Goal: Task Accomplishment & Management: Manage account settings

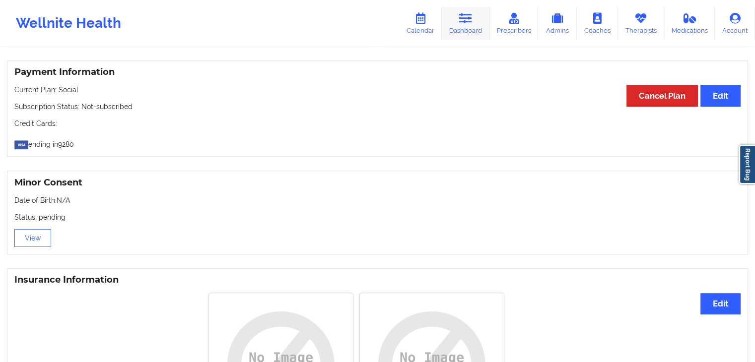
click at [468, 31] on link "Dashboard" at bounding box center [466, 23] width 48 height 33
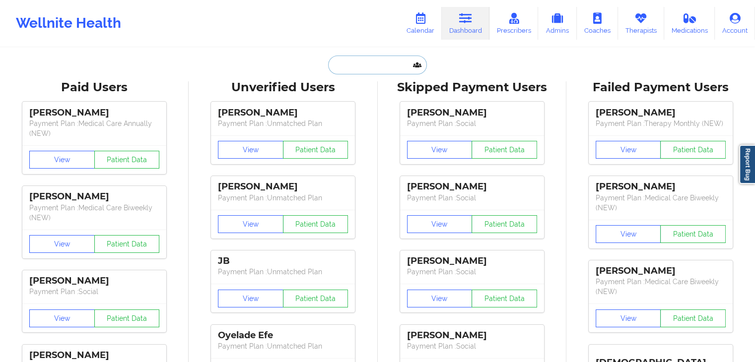
click at [347, 70] on input "text" at bounding box center [377, 65] width 98 height 19
paste input "[EMAIL_ADDRESS][DOMAIN_NAME]"
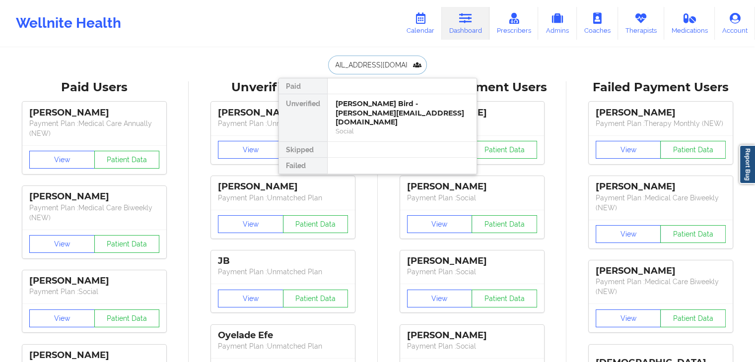
type input "[EMAIL_ADDRESS][DOMAIN_NAME]"
click at [369, 100] on div "[PERSON_NAME] - [EMAIL_ADDRESS][DOMAIN_NAME]" at bounding box center [402, 108] width 133 height 18
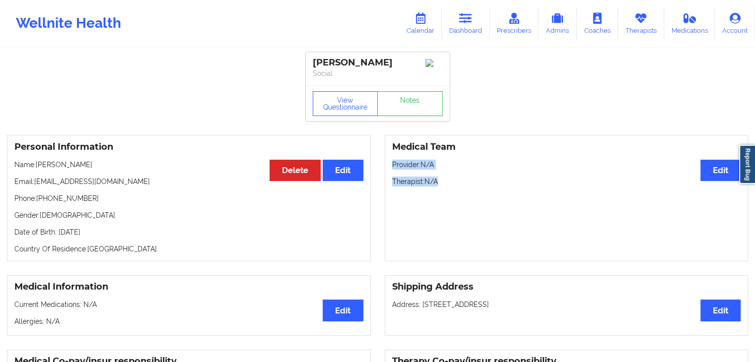
drag, startPoint x: 754, startPoint y: 104, endPoint x: 762, endPoint y: 251, distance: 146.6
click at [754, 251] on html "Wellnite Health Calendar Dashboard Prescribers Admins Coaches Therapists Medica…" at bounding box center [377, 181] width 755 height 362
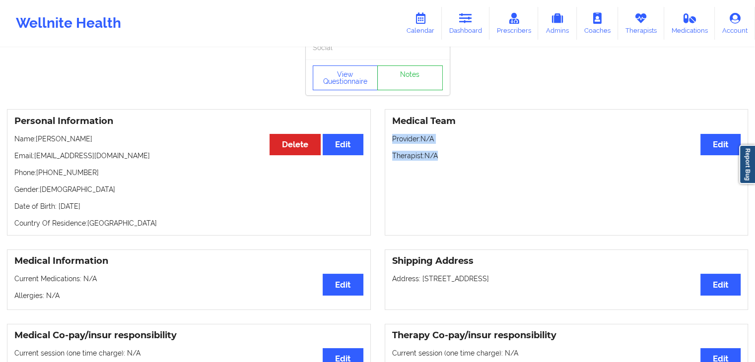
scroll to position [25, 0]
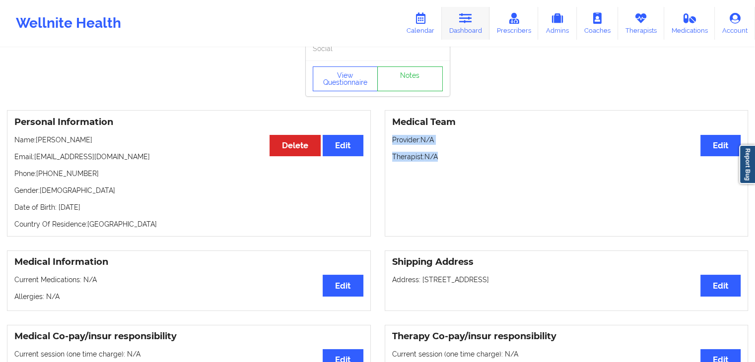
click at [455, 29] on link "Dashboard" at bounding box center [466, 23] width 48 height 33
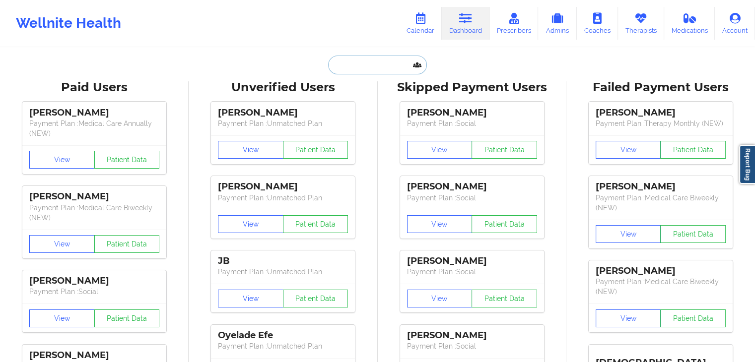
click at [383, 66] on input "text" at bounding box center [377, 65] width 98 height 19
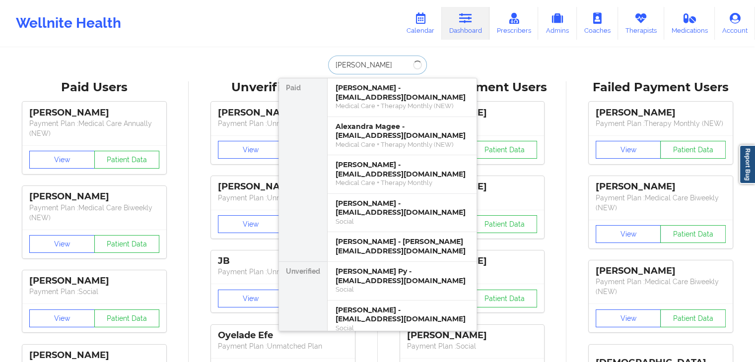
type input "[PERSON_NAME]"
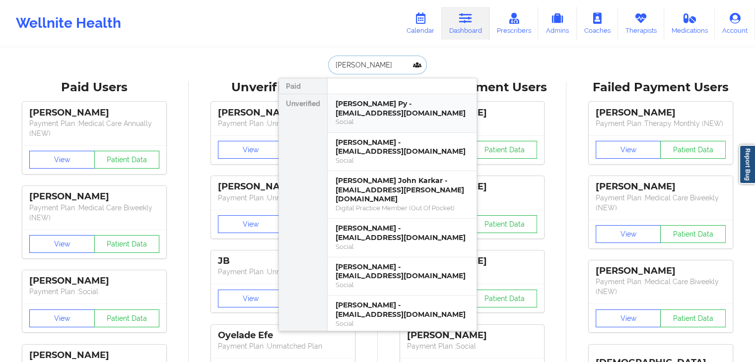
click at [381, 104] on div "[PERSON_NAME] Py - [EMAIL_ADDRESS][DOMAIN_NAME]" at bounding box center [402, 108] width 133 height 18
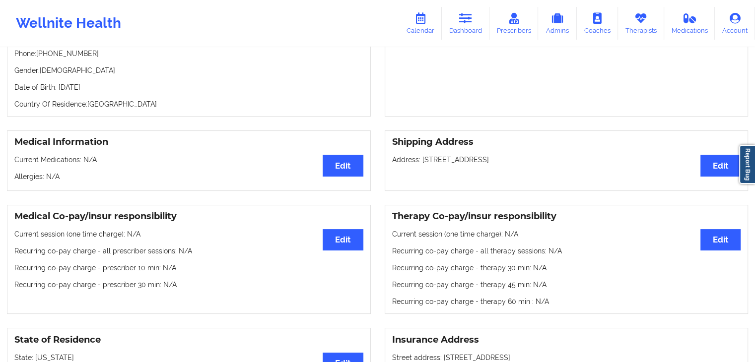
scroll to position [140, 0]
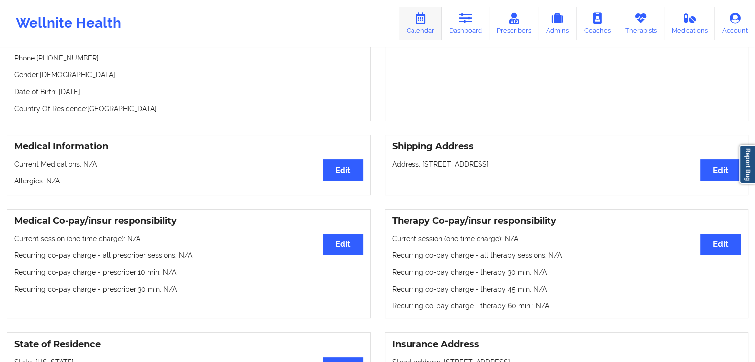
click at [417, 17] on icon at bounding box center [420, 18] width 13 height 11
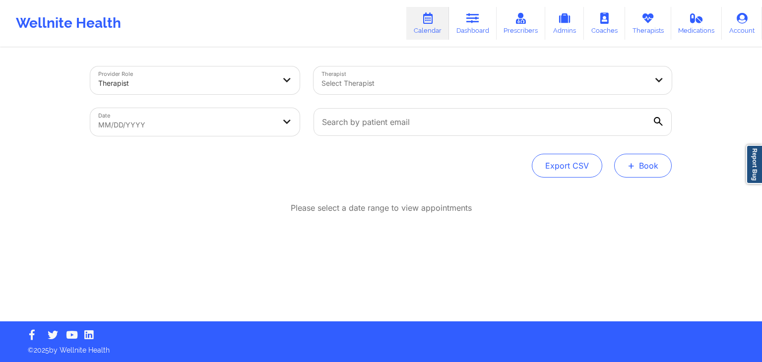
click at [641, 171] on button "+ Book" at bounding box center [644, 166] width 58 height 24
click at [626, 192] on button "Therapy Session" at bounding box center [627, 197] width 76 height 16
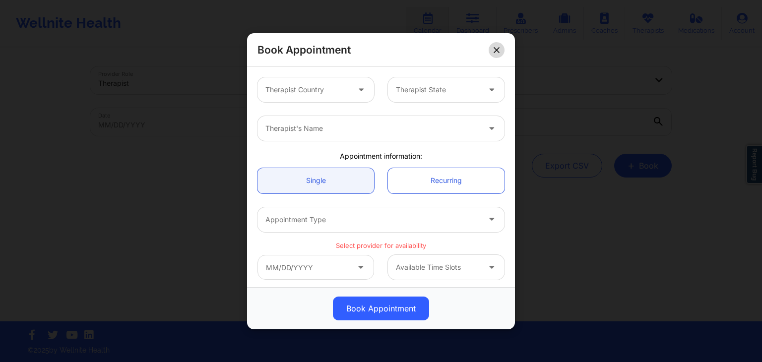
click at [502, 46] on button at bounding box center [497, 50] width 16 height 16
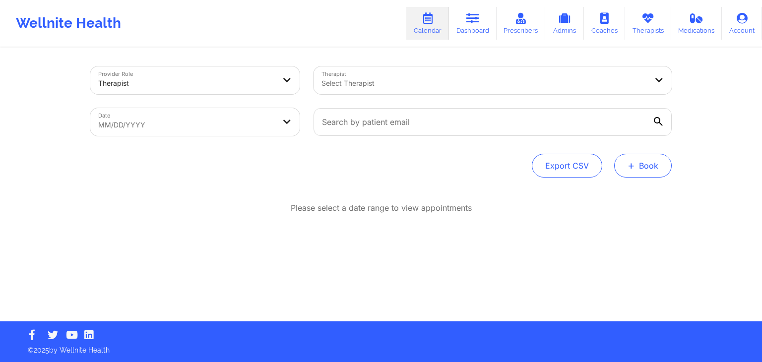
click at [644, 166] on button "+ Book" at bounding box center [644, 166] width 58 height 24
click at [630, 193] on button "Therapy Session" at bounding box center [627, 197] width 76 height 16
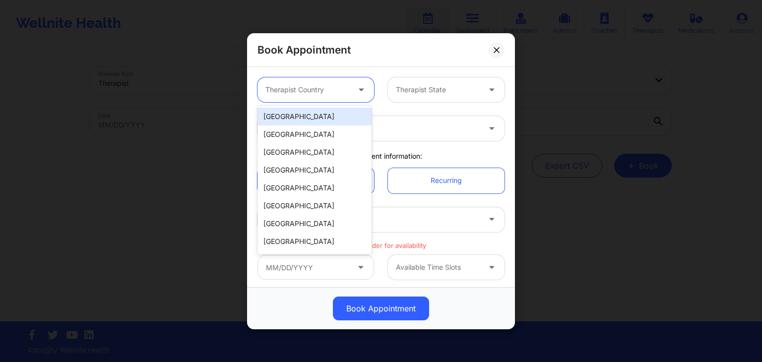
click at [357, 90] on icon at bounding box center [361, 87] width 10 height 8
click at [343, 116] on div "[GEOGRAPHIC_DATA]" at bounding box center [315, 117] width 114 height 18
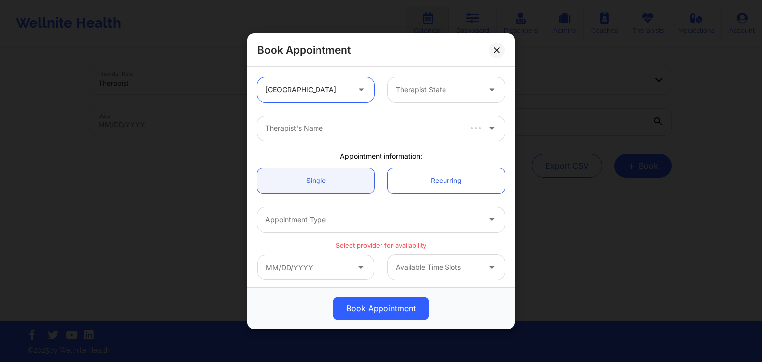
click at [412, 90] on div at bounding box center [438, 90] width 84 height 12
click at [421, 84] on div at bounding box center [438, 90] width 84 height 12
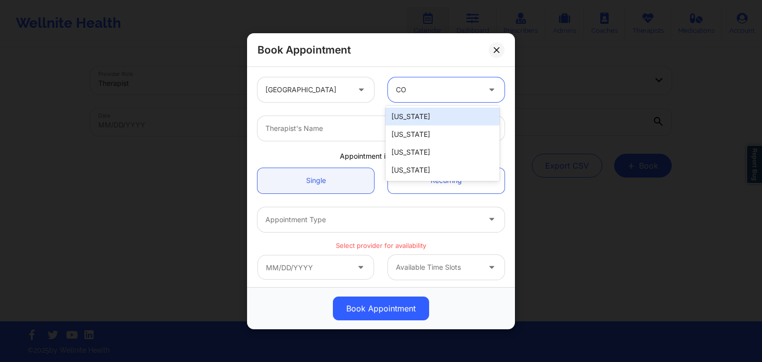
type input "COL"
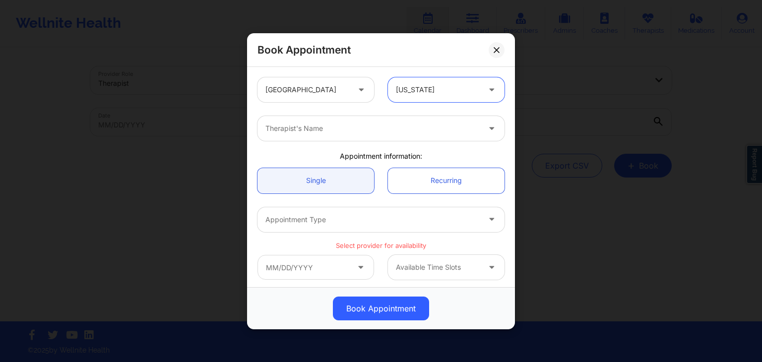
click at [365, 125] on div at bounding box center [373, 129] width 214 height 12
type input "KELLYN"
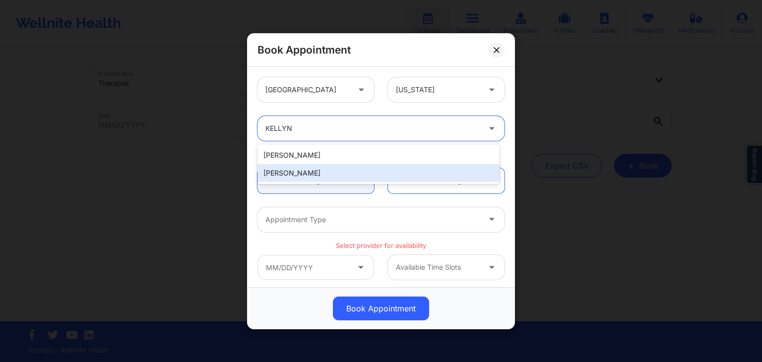
click at [353, 173] on div "Kellyn Roiko" at bounding box center [379, 173] width 242 height 18
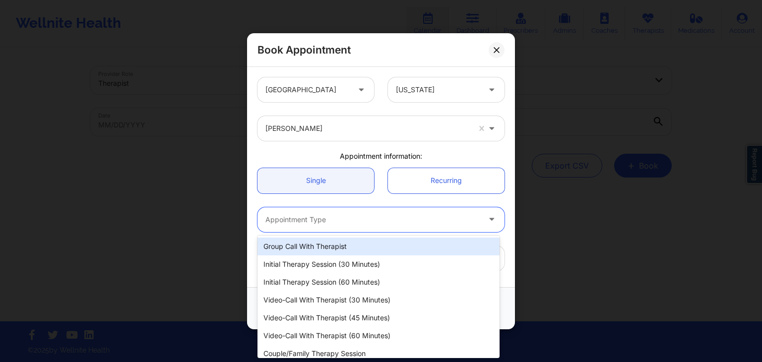
click at [309, 226] on div "Appointment Type" at bounding box center [369, 219] width 223 height 25
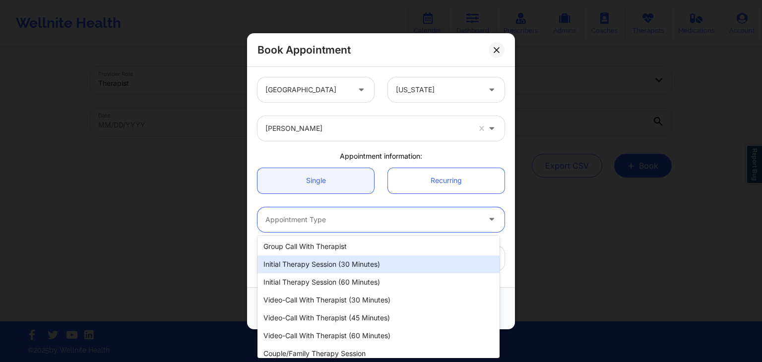
click at [350, 265] on div "Initial Therapy Session (30 minutes)" at bounding box center [379, 265] width 242 height 18
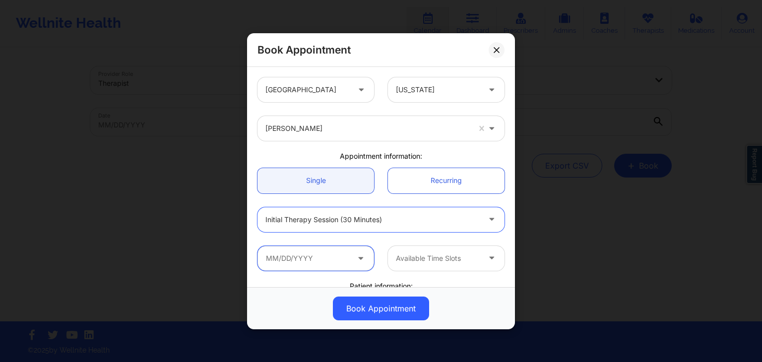
click at [316, 263] on input "text" at bounding box center [316, 258] width 117 height 25
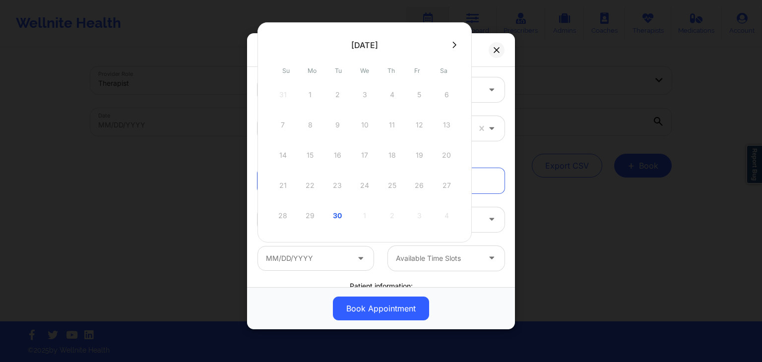
click at [455, 45] on icon at bounding box center [455, 45] width 4 height 6
click at [362, 94] on div "1" at bounding box center [364, 95] width 25 height 28
type input "10/01/2025"
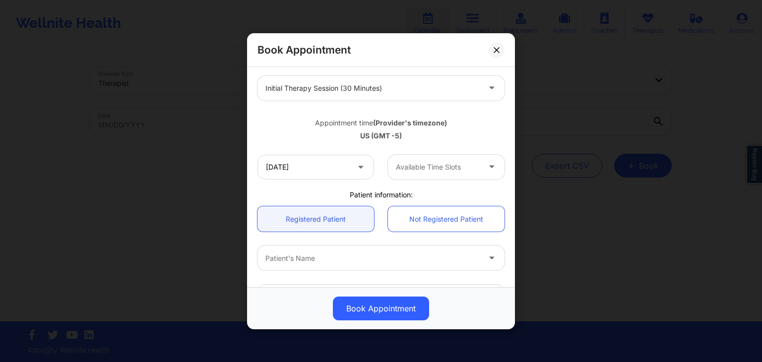
scroll to position [159, 0]
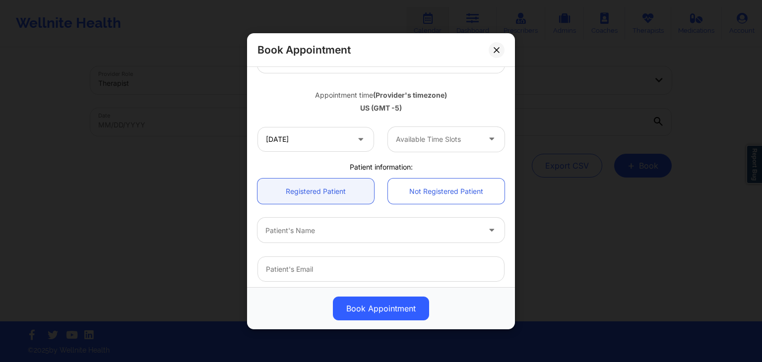
click at [435, 141] on div at bounding box center [438, 139] width 84 height 12
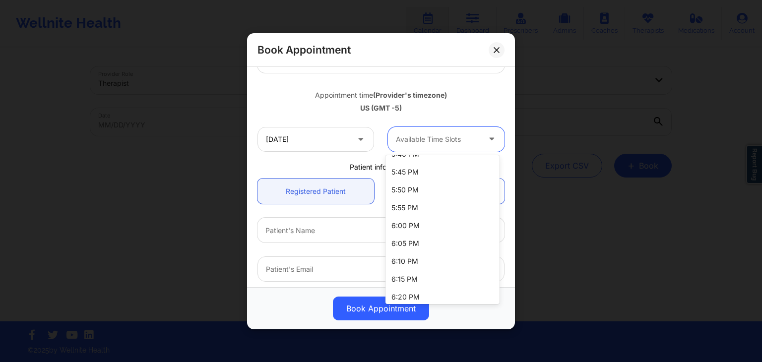
scroll to position [153, 0]
click at [447, 226] on div "6:00 PM" at bounding box center [443, 228] width 114 height 18
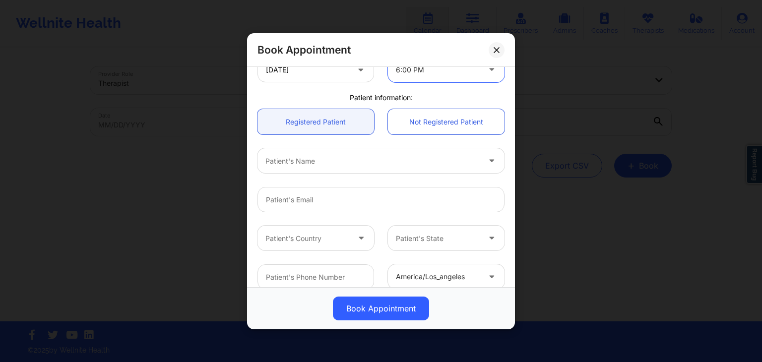
scroll to position [226, 0]
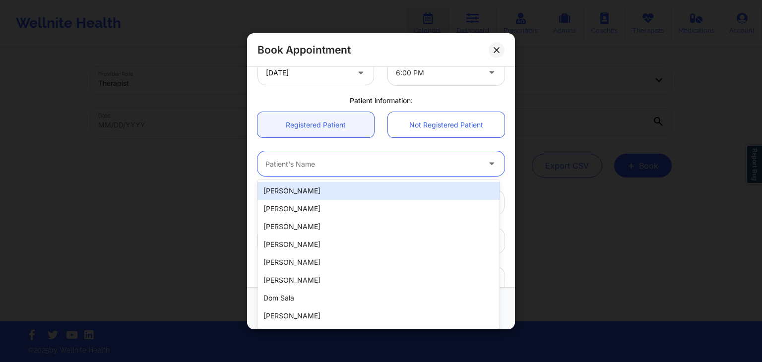
click at [348, 165] on div at bounding box center [373, 164] width 214 height 12
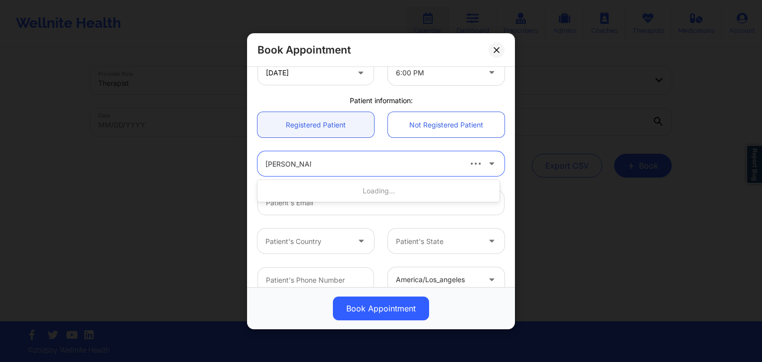
type input "[PERSON_NAME]"
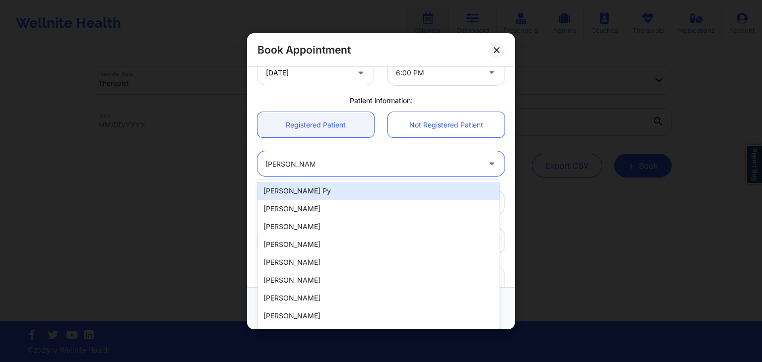
click at [344, 192] on div "[PERSON_NAME] Py" at bounding box center [379, 191] width 242 height 18
type input "[EMAIL_ADDRESS][DOMAIN_NAME]"
type input "[PHONE_NUMBER]"
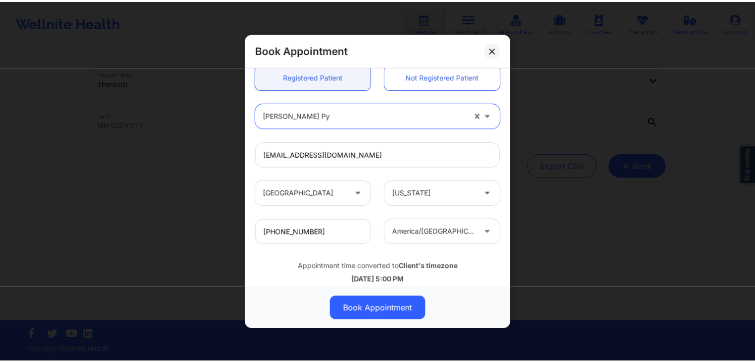
scroll to position [295, 0]
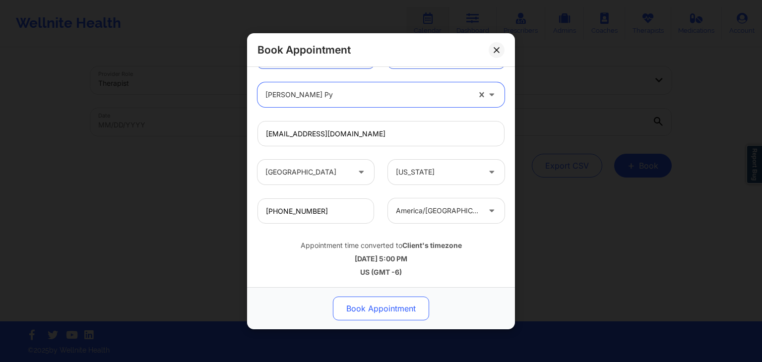
click at [398, 312] on button "Book Appointment" at bounding box center [381, 309] width 96 height 24
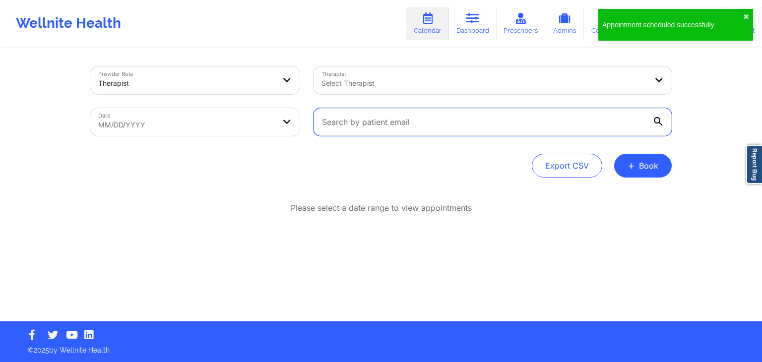
click at [388, 123] on input "text" at bounding box center [493, 122] width 358 height 28
paste input "[PHONE_NUMBER]"
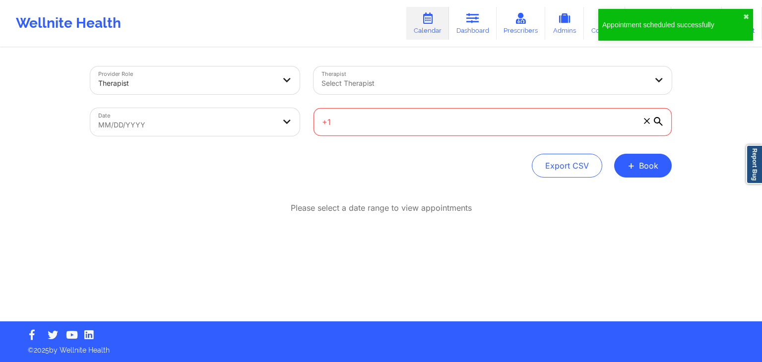
type input "+"
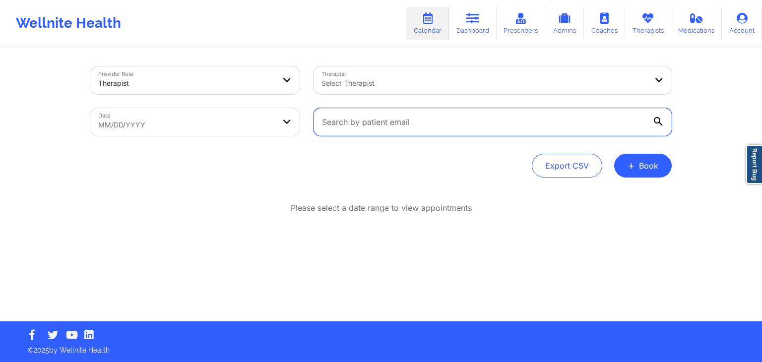
paste input "[EMAIL_ADDRESS][DOMAIN_NAME]"
type input "[EMAIL_ADDRESS][DOMAIN_NAME]"
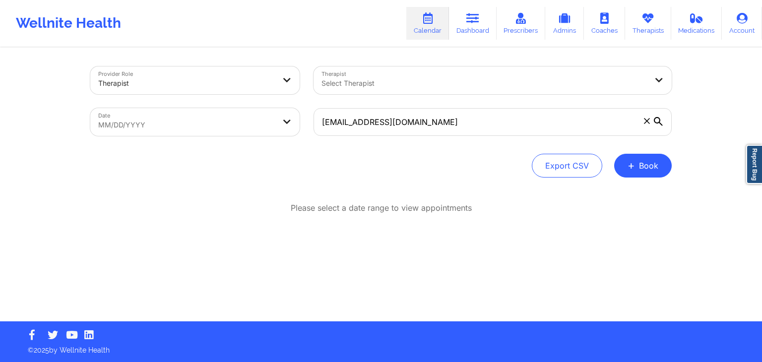
click at [658, 122] on icon at bounding box center [658, 121] width 9 height 9
click at [658, 122] on input "[EMAIL_ADDRESS][DOMAIN_NAME]" at bounding box center [493, 122] width 358 height 28
click at [658, 122] on icon at bounding box center [658, 121] width 9 height 9
click at [658, 122] on input "[EMAIL_ADDRESS][DOMAIN_NAME]" at bounding box center [493, 122] width 358 height 28
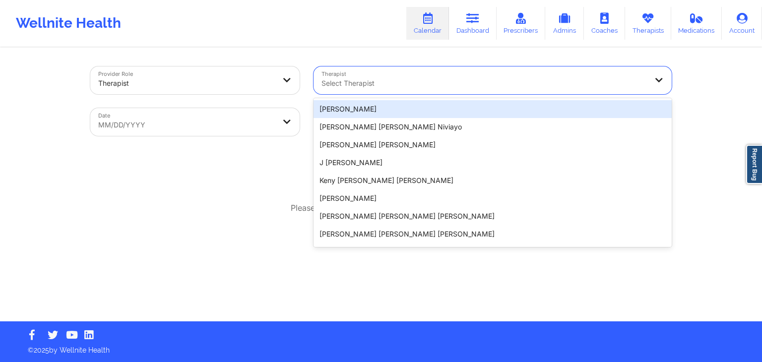
click at [381, 83] on div at bounding box center [485, 83] width 326 height 12
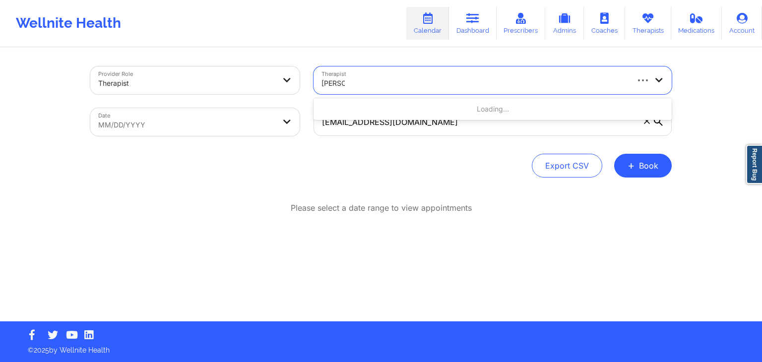
type input "KELLYN"
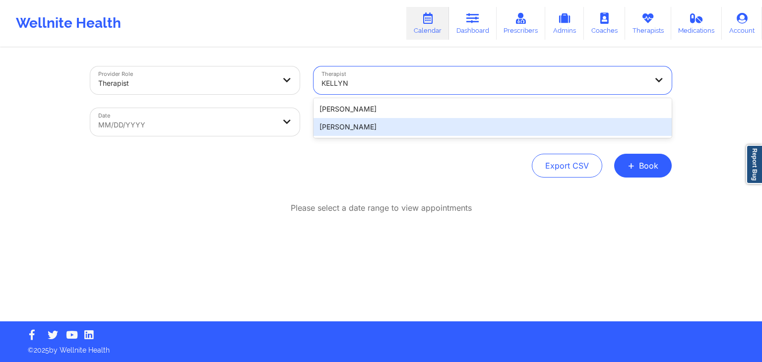
click at [385, 124] on div "Kellyn Roiko" at bounding box center [493, 127] width 358 height 18
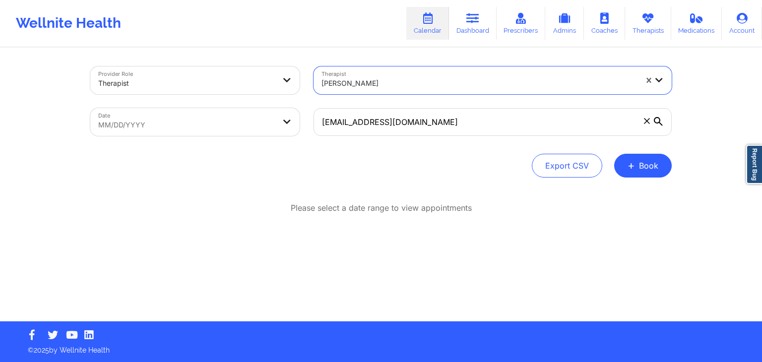
select select "2025-7"
select select "2025-8"
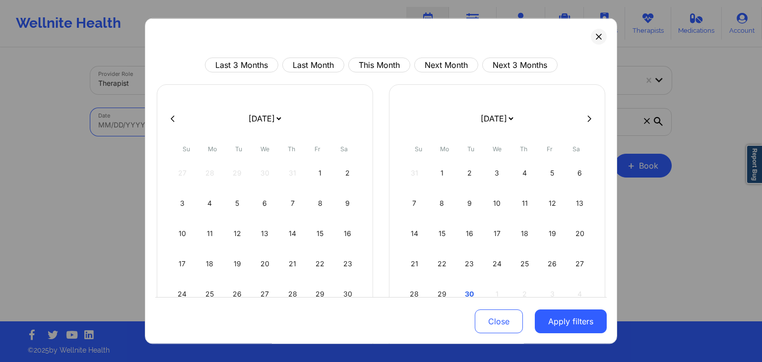
click at [231, 123] on body "Wellnite Health Calendar Dashboard Prescribers Admins Coaches Therapists Medica…" at bounding box center [381, 181] width 762 height 362
click at [588, 113] on div at bounding box center [381, 118] width 452 height 15
click at [588, 119] on icon at bounding box center [590, 118] width 4 height 7
select select "2025-8"
select select "2025-9"
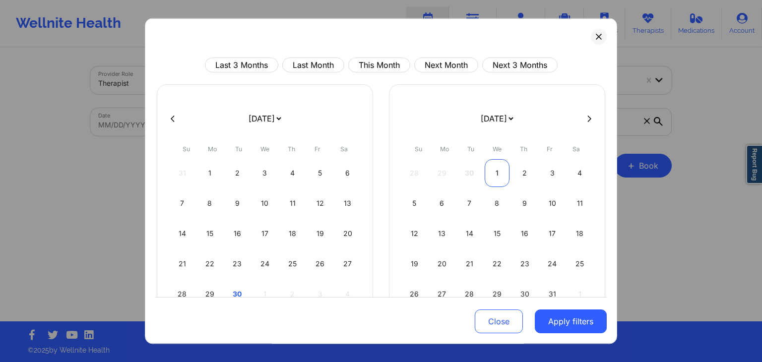
click at [500, 167] on div "1" at bounding box center [497, 173] width 25 height 28
select select "2025-9"
select select "2025-10"
select select "2025-9"
select select "2025-10"
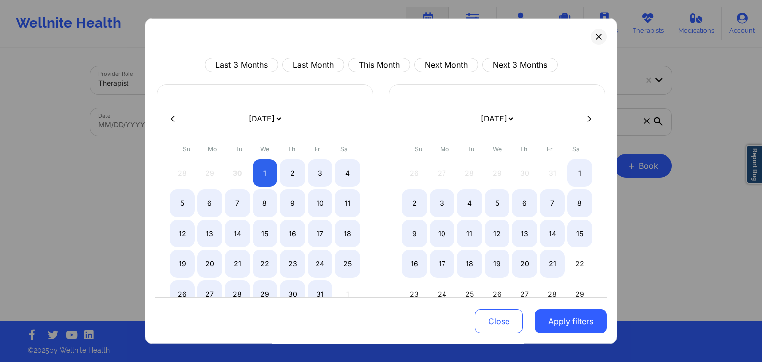
select select "2025-9"
select select "2025-10"
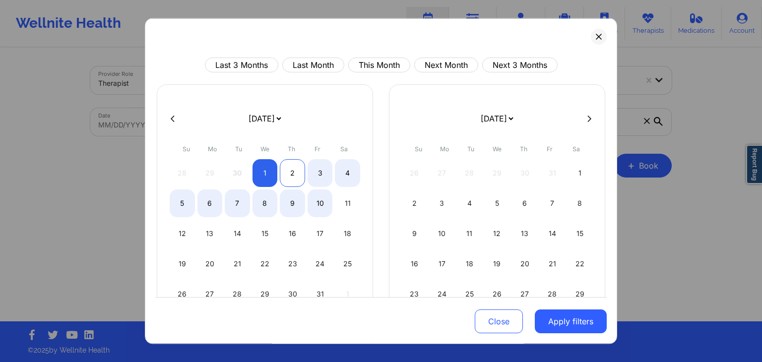
select select "2025-9"
select select "2025-10"
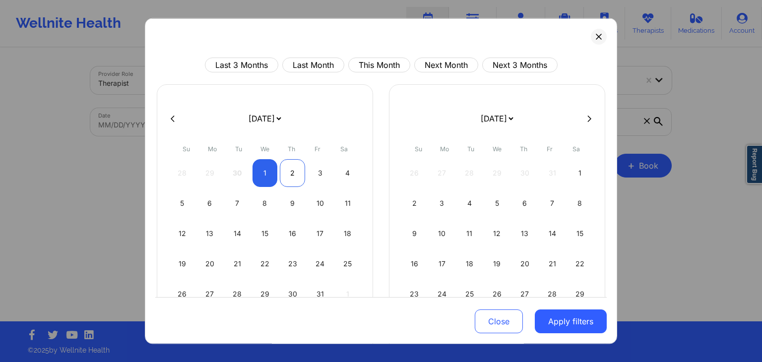
click at [292, 169] on div "2" at bounding box center [292, 173] width 25 height 28
select select "2025-9"
select select "2025-10"
click at [550, 319] on button "Apply filters" at bounding box center [571, 322] width 72 height 24
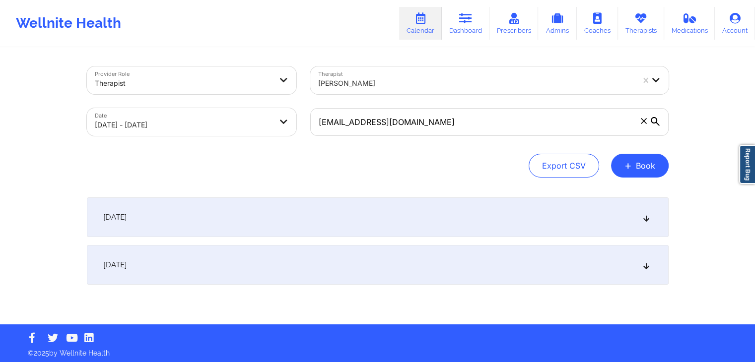
click at [467, 223] on div "October 1, 2025" at bounding box center [378, 218] width 582 height 40
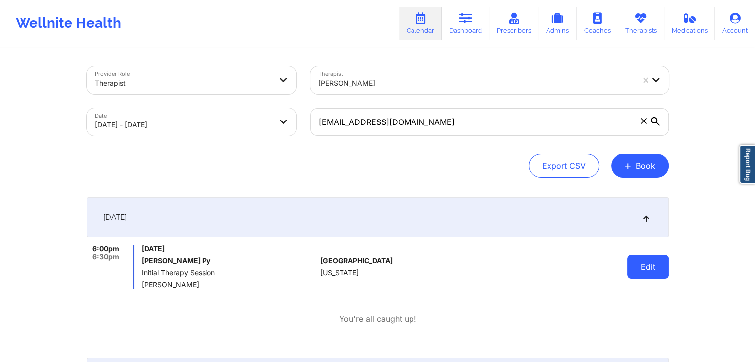
click at [657, 269] on button "Edit" at bounding box center [647, 267] width 41 height 24
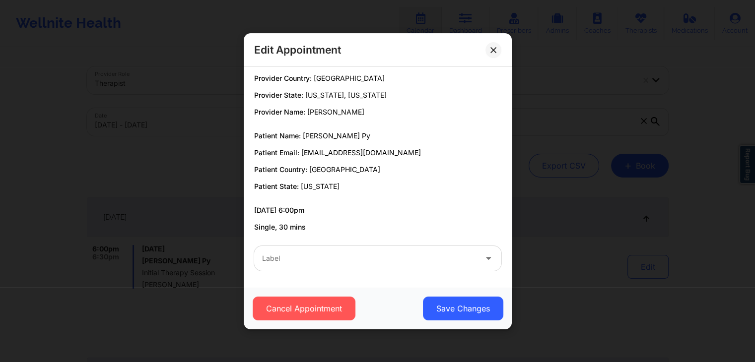
scroll to position [5, 0]
drag, startPoint x: 488, startPoint y: 32, endPoint x: 491, endPoint y: 21, distance: 11.3
click at [491, 21] on div "Edit Appointment Provider Country: United States Provider State: Colorado, Texa…" at bounding box center [377, 181] width 755 height 362
click at [495, 54] on button at bounding box center [493, 50] width 16 height 16
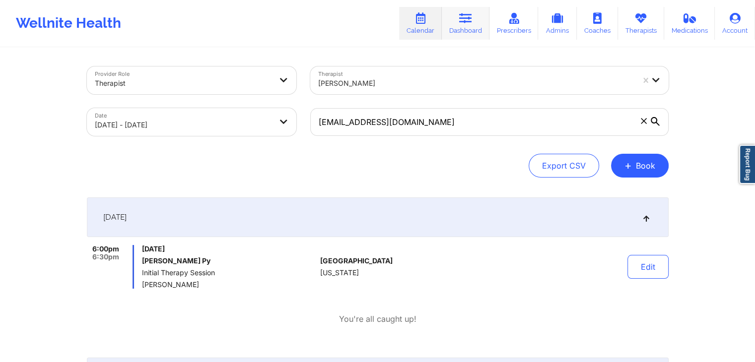
click at [478, 19] on link "Dashboard" at bounding box center [466, 23] width 48 height 33
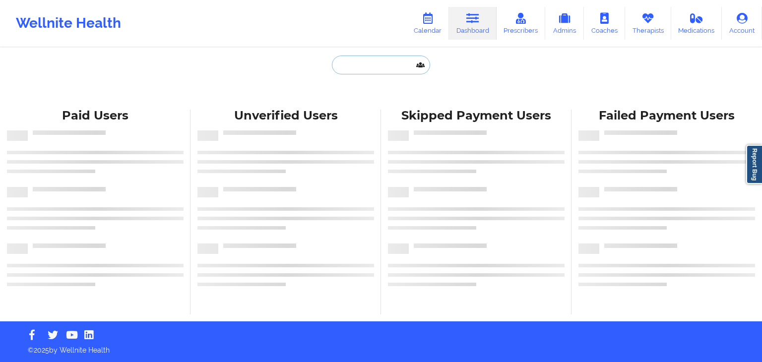
click at [409, 60] on input "text" at bounding box center [381, 65] width 98 height 19
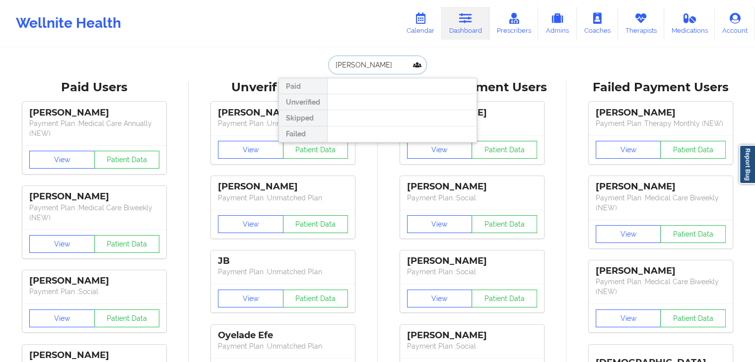
type input "samantha lewis"
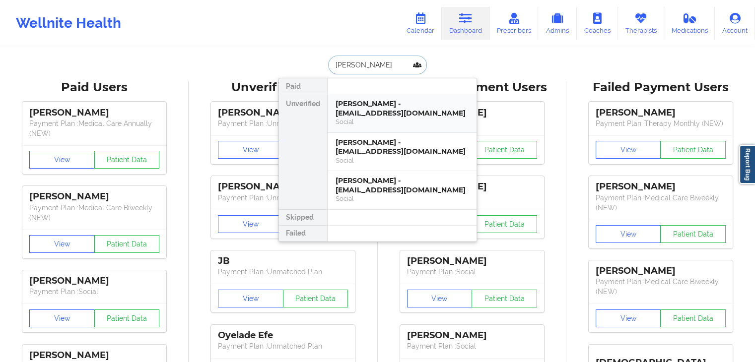
click at [384, 113] on div "Samantha Lewis - samlewis1618@gmail.com" at bounding box center [402, 108] width 133 height 18
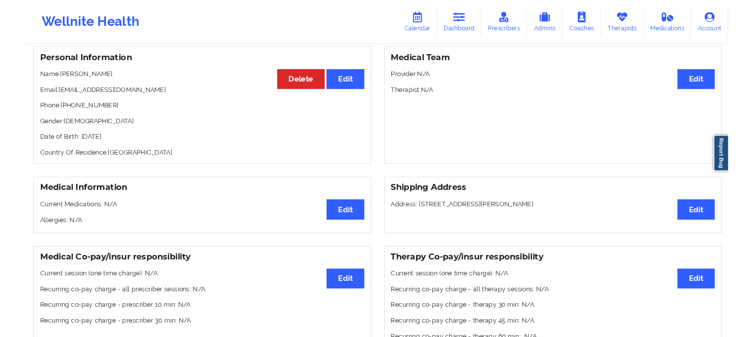
scroll to position [86, 0]
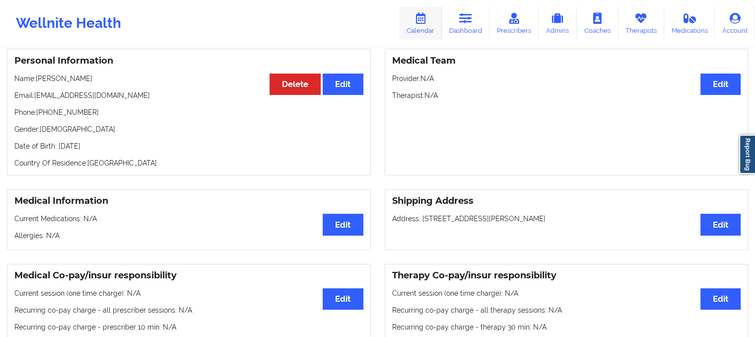
click at [427, 21] on icon at bounding box center [420, 18] width 13 height 11
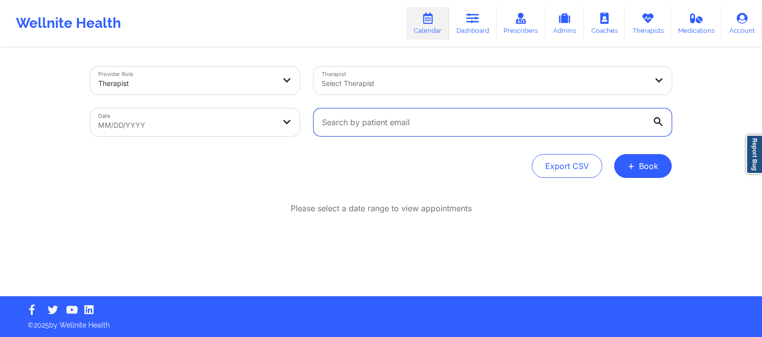
click at [360, 117] on input "text" at bounding box center [493, 122] width 358 height 28
paste input "jazmin.crump.jc@gmail.com"
type input "jazmin.crump.jc@gmail.com"
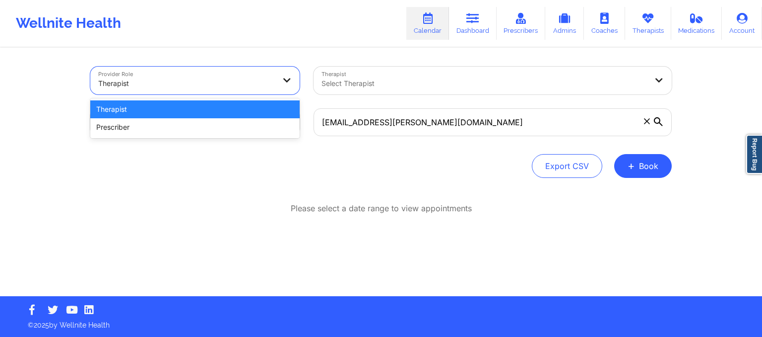
click at [251, 83] on div at bounding box center [186, 83] width 177 height 12
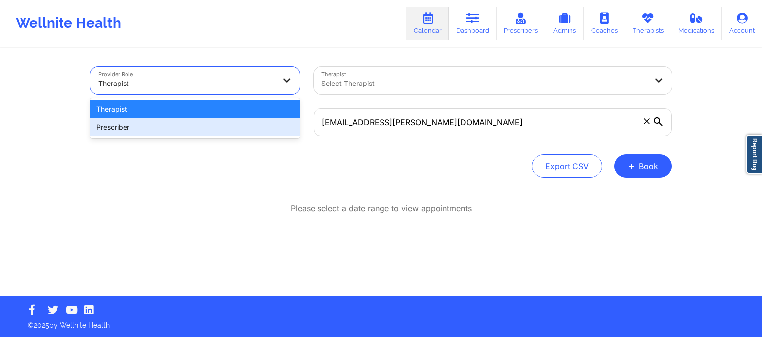
click at [209, 128] on div "Prescriber" at bounding box center [194, 127] width 209 height 18
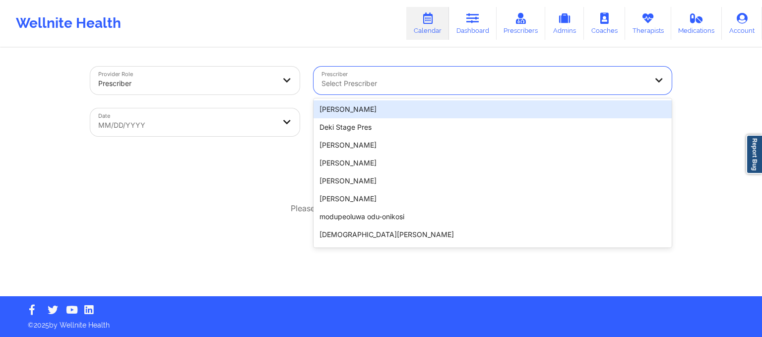
click at [351, 88] on div at bounding box center [485, 83] width 326 height 12
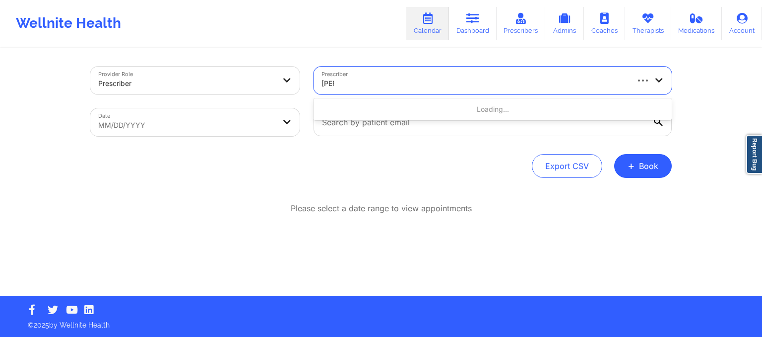
type input "renee"
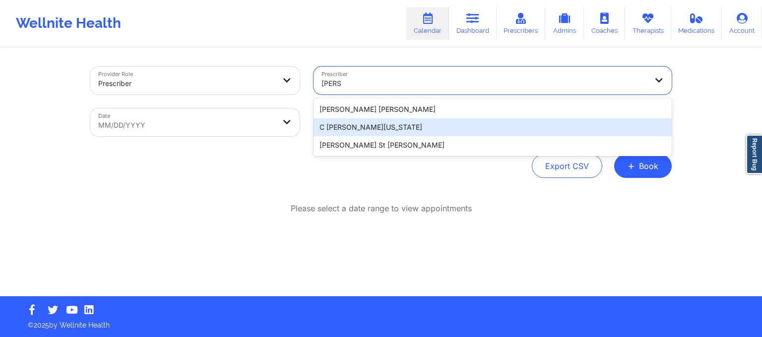
click at [358, 130] on div "C Renee WASHINGTON-HYDE" at bounding box center [493, 127] width 358 height 18
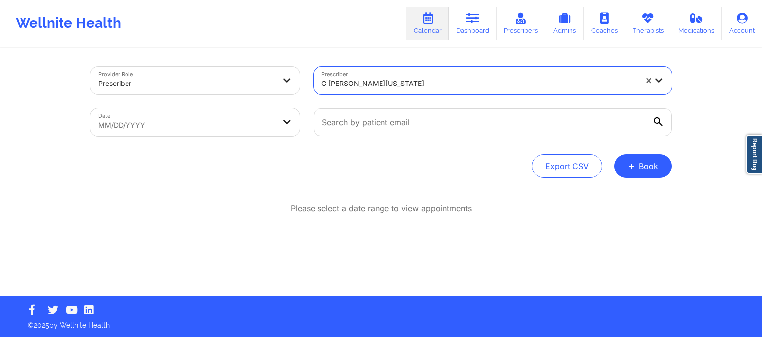
click at [245, 128] on body "Wellnite Health Calendar Dashboard Prescribers Admins Coaches Therapists Medica…" at bounding box center [381, 168] width 762 height 337
select select "2025-7"
select select "2025-8"
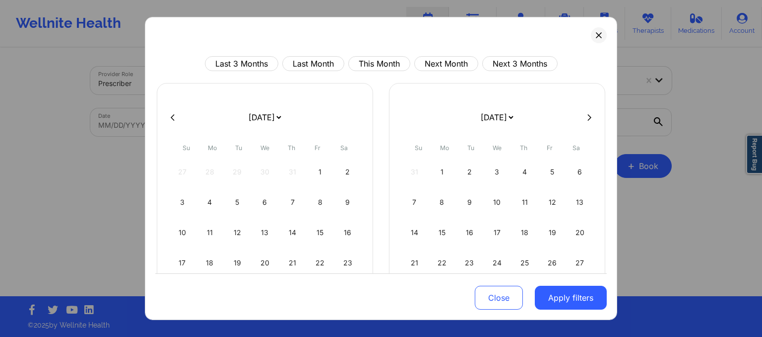
click at [585, 117] on button at bounding box center [590, 117] width 10 height 8
select select "2025-8"
select select "2025-9"
click at [517, 171] on div "2" at bounding box center [524, 172] width 25 height 28
select select "2025-9"
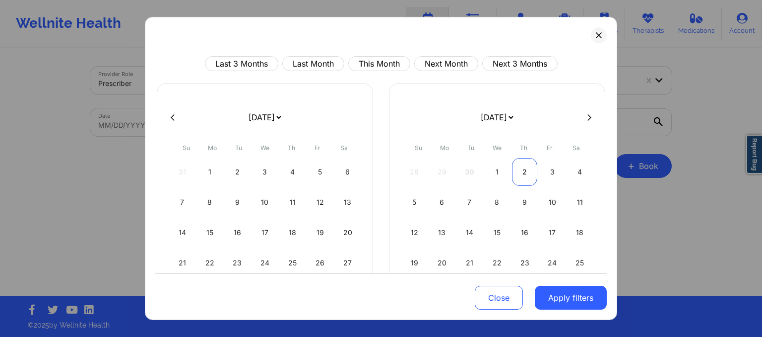
select select "2025-10"
select select "2025-9"
select select "2025-10"
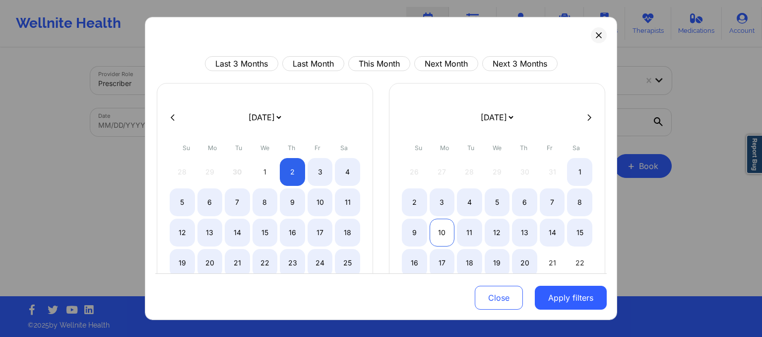
select select "2025-9"
select select "2025-10"
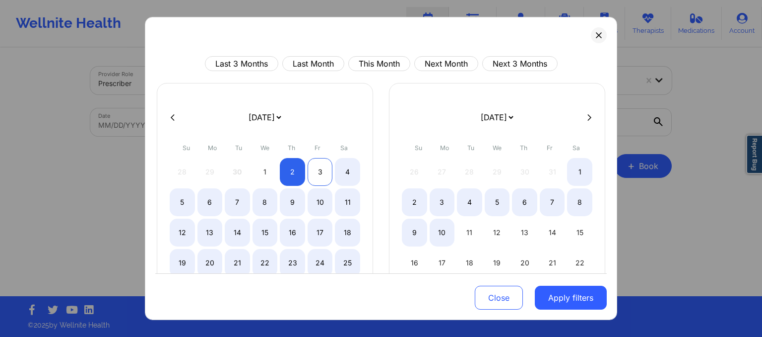
select select "2025-9"
select select "2025-10"
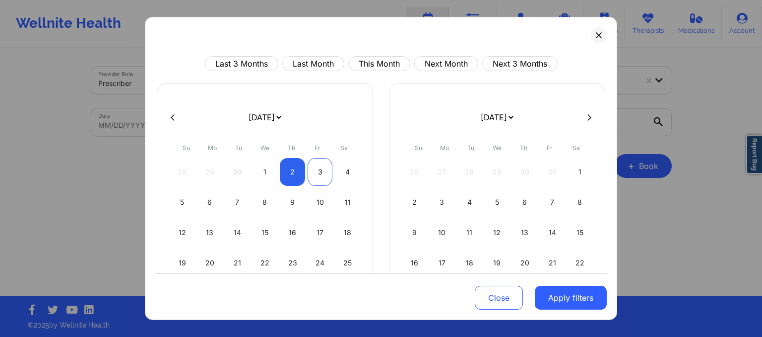
click at [318, 174] on div "3" at bounding box center [320, 172] width 25 height 28
select select "2025-9"
select select "2025-10"
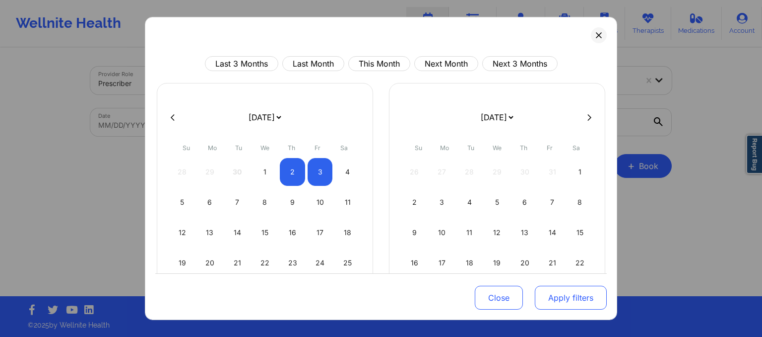
click at [569, 302] on button "Apply filters" at bounding box center [571, 297] width 72 height 24
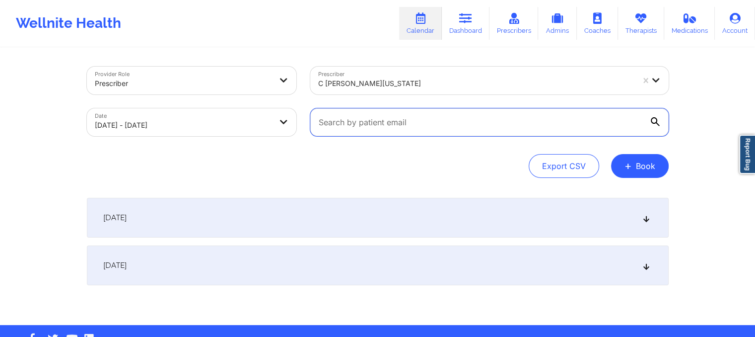
click at [362, 129] on input "text" at bounding box center [489, 122] width 358 height 28
paste input "jazmin.crump.jc@gmail.com"
type input "jazmin.crump.jc@gmail.com"
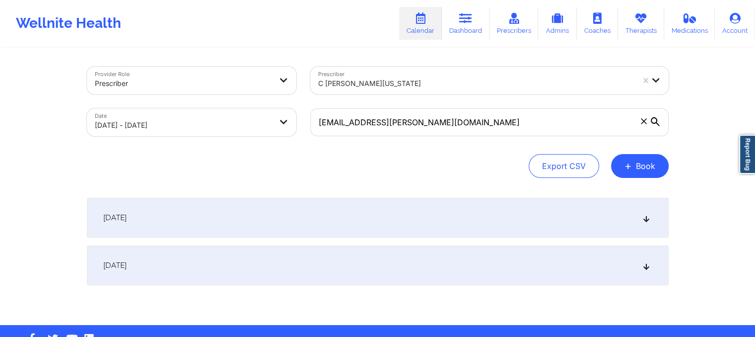
click at [654, 124] on icon at bounding box center [655, 121] width 9 height 9
click at [654, 124] on input "jazmin.crump.jc@gmail.com" at bounding box center [489, 122] width 358 height 28
click at [585, 223] on div "October 2, 2025" at bounding box center [378, 218] width 582 height 40
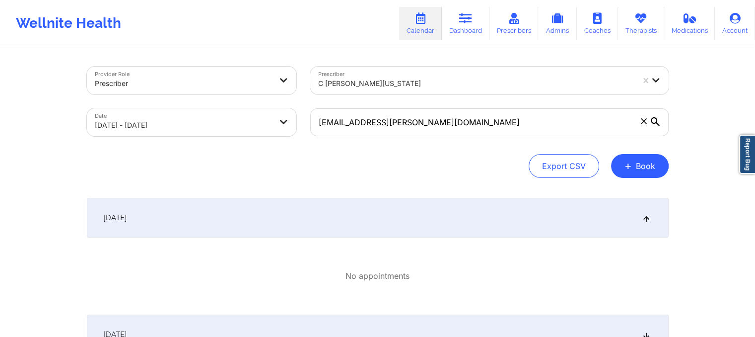
click at [653, 123] on icon at bounding box center [655, 121] width 9 height 9
click at [653, 123] on input "jazmin.crump.jc@gmail.com" at bounding box center [489, 122] width 358 height 28
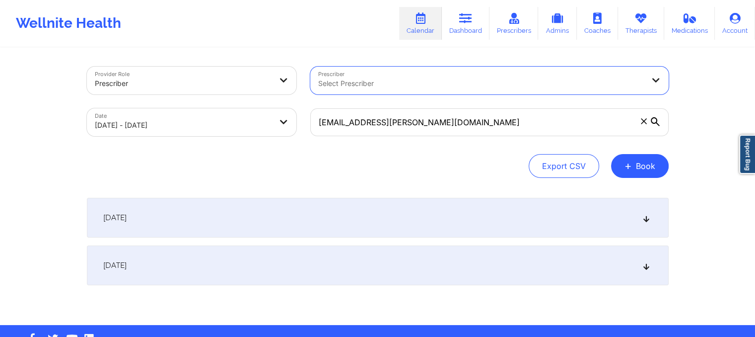
click at [655, 120] on icon at bounding box center [655, 121] width 9 height 9
click at [655, 120] on input "jazmin.crump.jc@gmail.com" at bounding box center [489, 122] width 358 height 28
click at [655, 120] on icon at bounding box center [655, 121] width 9 height 9
click at [655, 120] on input "jazmin.crump.jc@gmail.com" at bounding box center [489, 122] width 358 height 28
click at [342, 211] on div "October 2, 2025" at bounding box center [378, 218] width 582 height 40
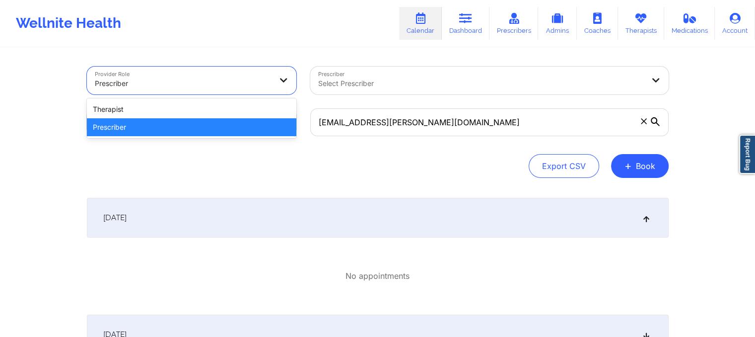
click at [257, 85] on div at bounding box center [183, 83] width 177 height 12
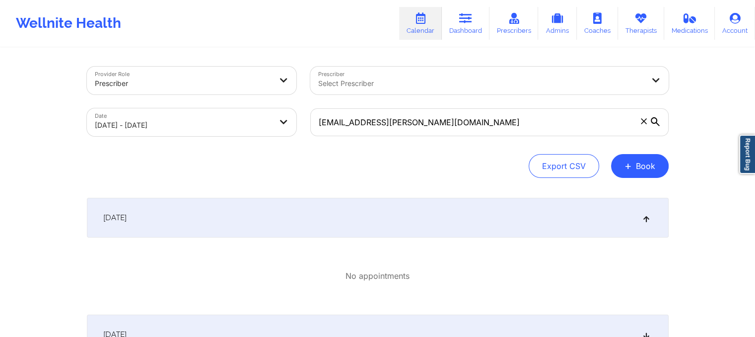
click at [266, 155] on div "Export CSV + Book" at bounding box center [378, 166] width 582 height 24
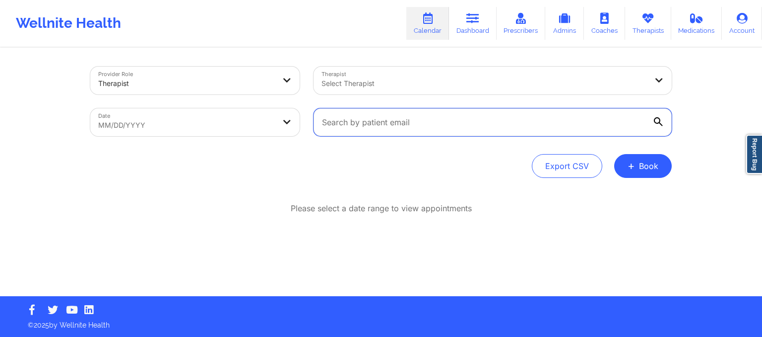
click at [385, 126] on input "text" at bounding box center [493, 122] width 358 height 28
paste input "[EMAIL_ADDRESS][PERSON_NAME][DOMAIN_NAME]"
type input "jazmin.crump.jc@gmail.com"
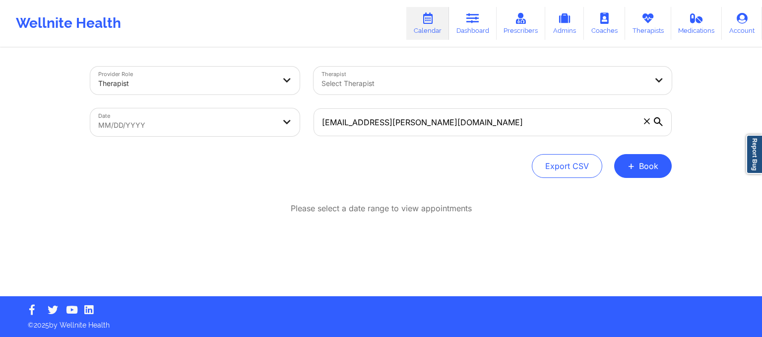
click at [659, 122] on icon at bounding box center [658, 121] width 9 height 9
click at [659, 122] on input "jazmin.crump.jc@gmail.com" at bounding box center [493, 122] width 358 height 28
click at [659, 122] on icon at bounding box center [658, 121] width 9 height 9
click at [659, 122] on input "jazmin.crump.jc@gmail.com" at bounding box center [493, 122] width 358 height 28
click at [659, 122] on icon at bounding box center [658, 121] width 9 height 9
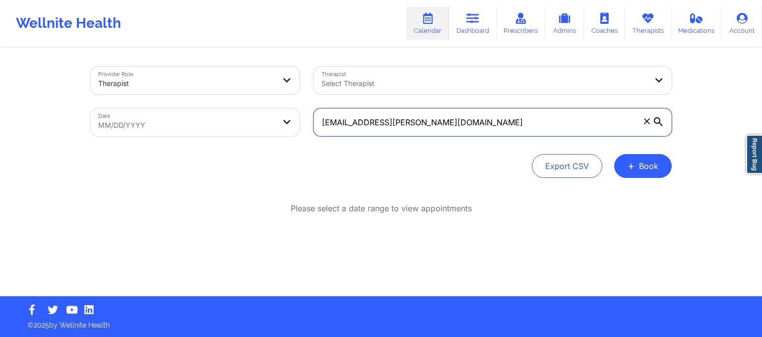
click at [659, 122] on input "jazmin.crump.jc@gmail.com" at bounding box center [493, 122] width 358 height 28
click at [659, 122] on icon at bounding box center [658, 121] width 9 height 9
click at [659, 122] on input "jazmin.crump.jc@gmail.com" at bounding box center [493, 122] width 358 height 28
click at [659, 121] on icon at bounding box center [658, 121] width 9 height 9
click at [659, 121] on input "jazmin.crump.jc@gmail.com" at bounding box center [493, 122] width 358 height 28
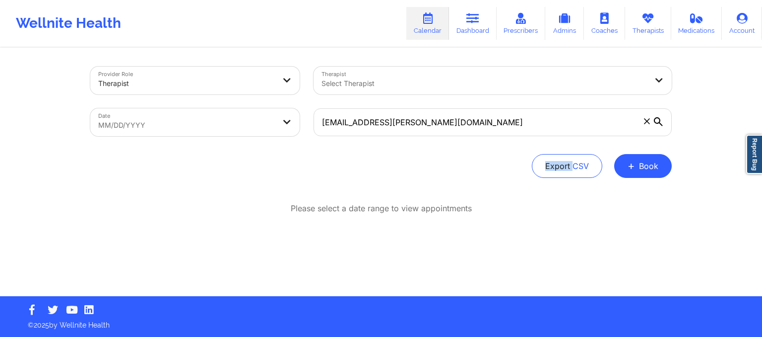
click at [659, 121] on icon at bounding box center [658, 121] width 9 height 9
click at [659, 121] on input "jazmin.crump.jc@gmail.com" at bounding box center [493, 122] width 358 height 28
drag, startPoint x: 607, startPoint y: 133, endPoint x: 615, endPoint y: 124, distance: 11.6
click at [615, 124] on input "jazmin.crump.jc@gmail.com" at bounding box center [493, 122] width 358 height 28
click at [629, 120] on input "jazmin.crump.jc@gmail.com" at bounding box center [493, 122] width 358 height 28
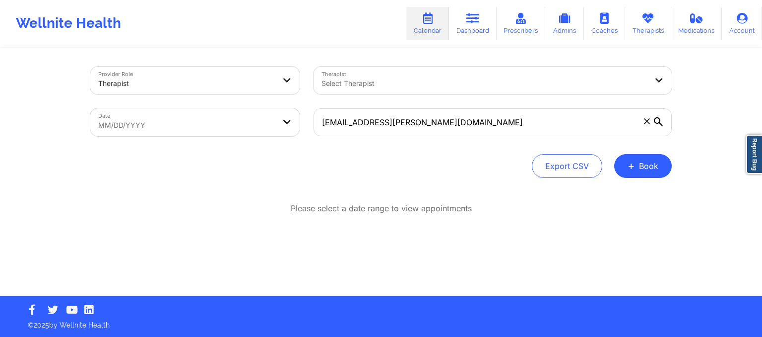
click at [657, 120] on icon at bounding box center [658, 121] width 9 height 9
click at [657, 120] on input "jazmin.crump.jc@gmail.com" at bounding box center [493, 122] width 358 height 28
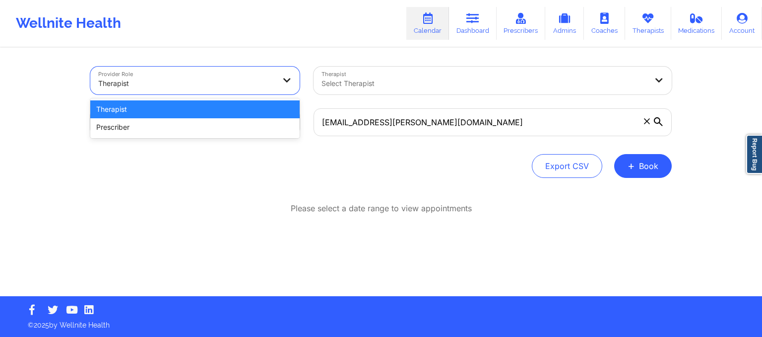
click at [272, 75] on div "Therapist" at bounding box center [186, 83] width 177 height 22
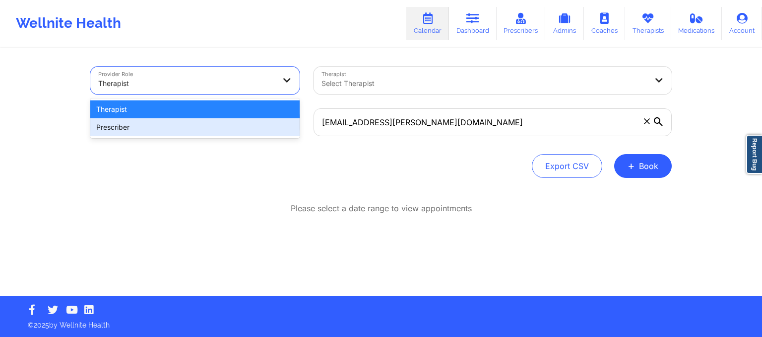
click at [271, 129] on div "Prescriber" at bounding box center [194, 127] width 209 height 18
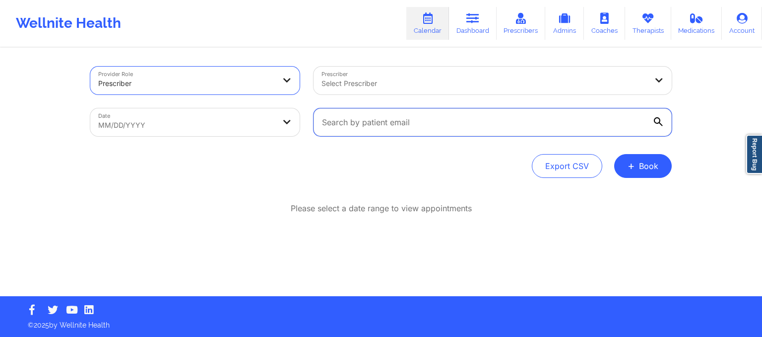
click at [522, 126] on input "text" at bounding box center [493, 122] width 358 height 28
paste input "jazmin.crump.jc@gmail.com"
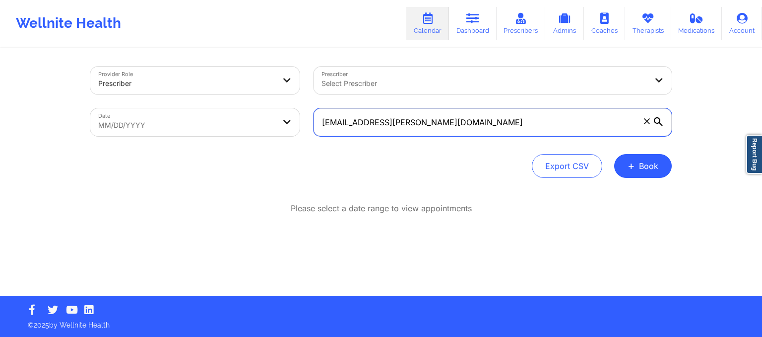
type input "jazmin.crump.jc@gmail.com"
click at [177, 123] on body "Wellnite Health Calendar Dashboard Prescribers Admins Coaches Therapists Medica…" at bounding box center [381, 168] width 762 height 337
select select "2025-7"
select select "2025-8"
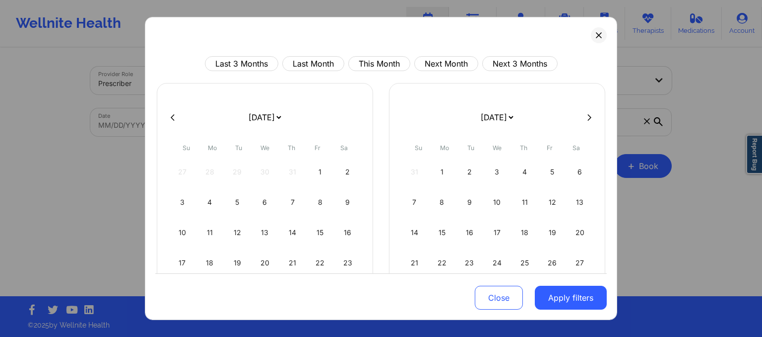
click at [576, 118] on div at bounding box center [381, 117] width 452 height 15
click at [588, 119] on button at bounding box center [590, 117] width 10 height 8
select select "2025-8"
select select "2025-9"
click at [520, 169] on div "2" at bounding box center [524, 172] width 25 height 28
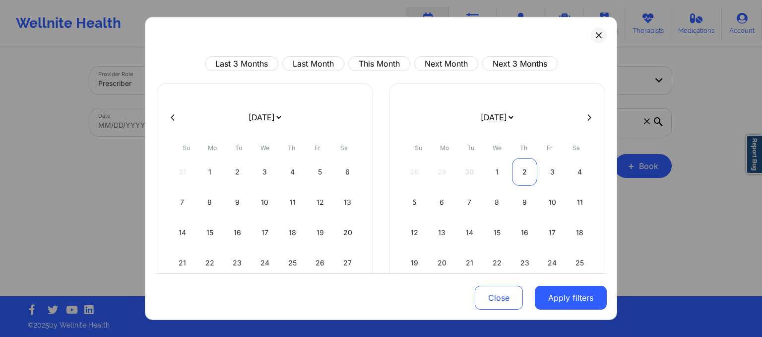
select select "2025-9"
select select "2025-10"
select select "2025-9"
select select "2025-10"
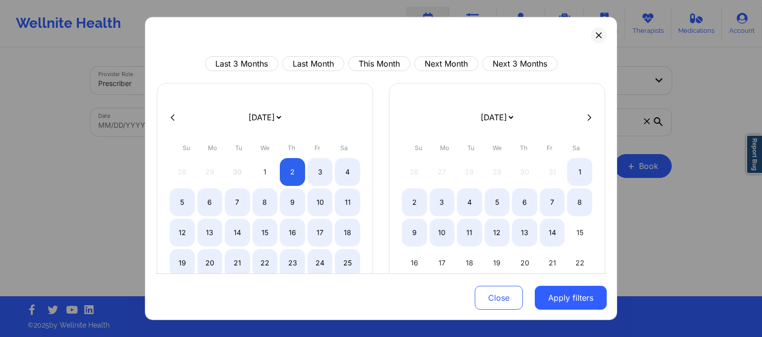
select select "2025-9"
select select "2025-10"
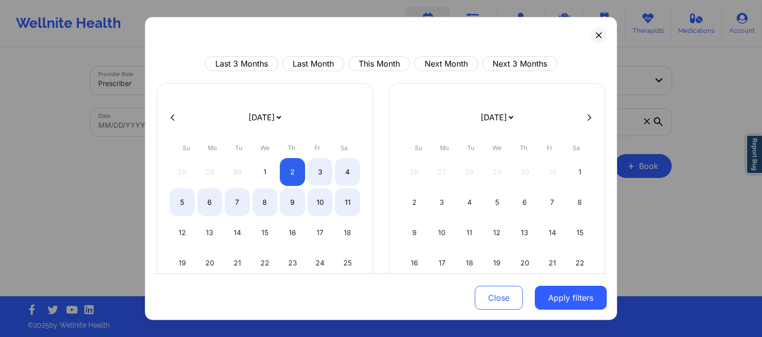
select select "2025-9"
select select "2025-10"
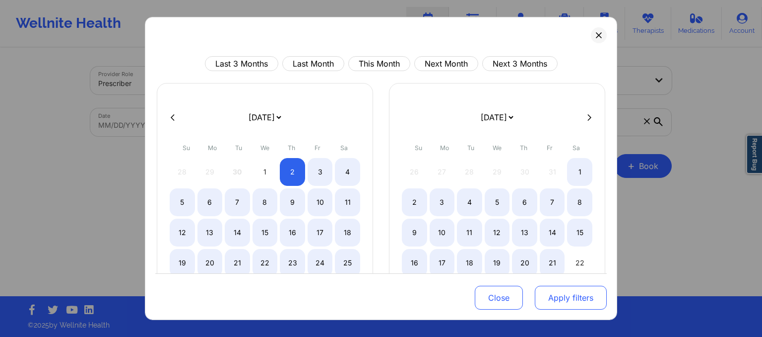
click at [563, 296] on button "Apply filters" at bounding box center [571, 297] width 72 height 24
select select "2025-9"
select select "2025-10"
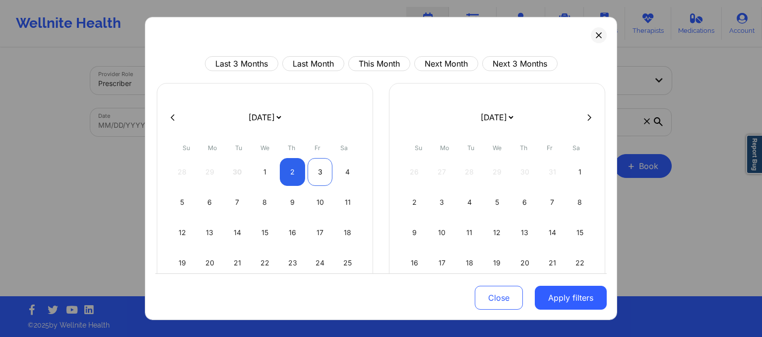
click at [317, 171] on div "3" at bounding box center [320, 172] width 25 height 28
select select "2025-9"
select select "2025-10"
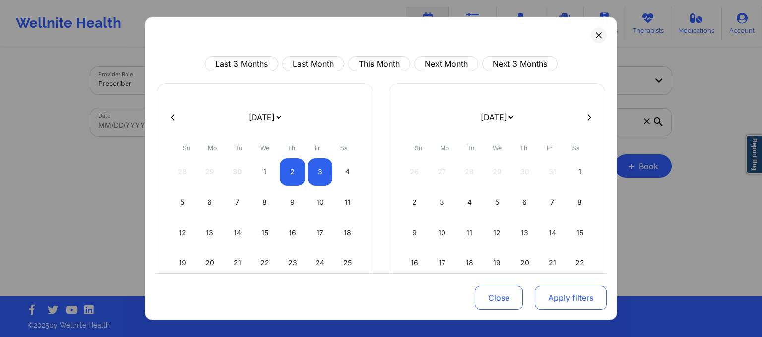
click at [563, 294] on button "Apply filters" at bounding box center [571, 297] width 72 height 24
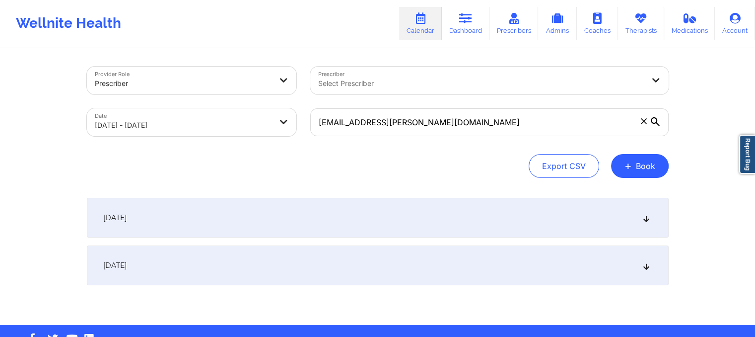
click at [127, 213] on span "October 2, 2025" at bounding box center [114, 217] width 23 height 10
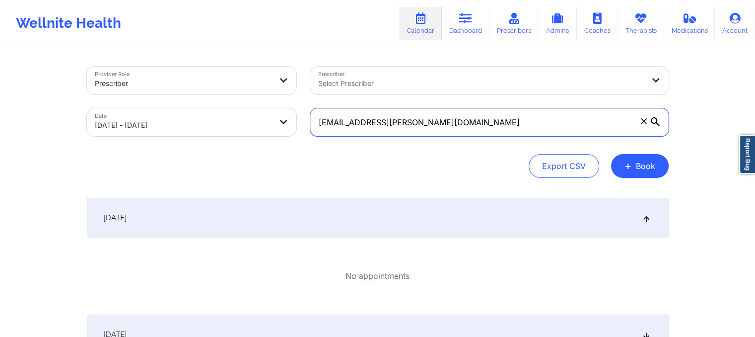
drag, startPoint x: 444, startPoint y: 124, endPoint x: 319, endPoint y: 125, distance: 124.6
click at [319, 125] on input "jazmin.crump.jc@gmail.com" at bounding box center [489, 122] width 358 height 28
type input "j"
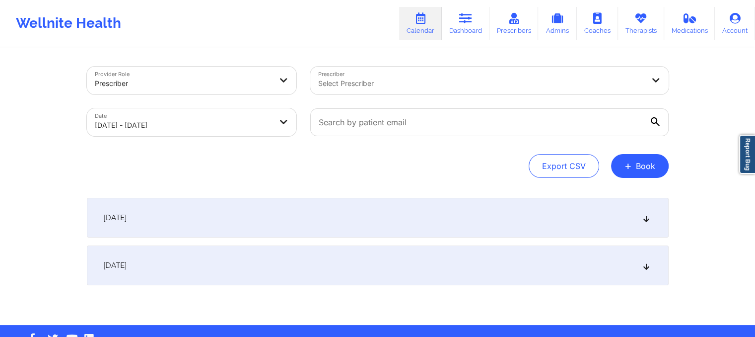
click at [258, 219] on div "October 2, 2025" at bounding box center [378, 218] width 582 height 40
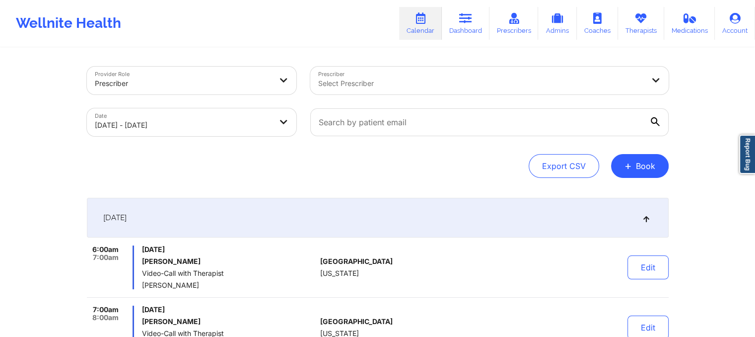
click at [286, 253] on div "Thursday, October 2, 2025 Amelia daRosa Video-Call with Therapist Monica Samper" at bounding box center [229, 267] width 174 height 44
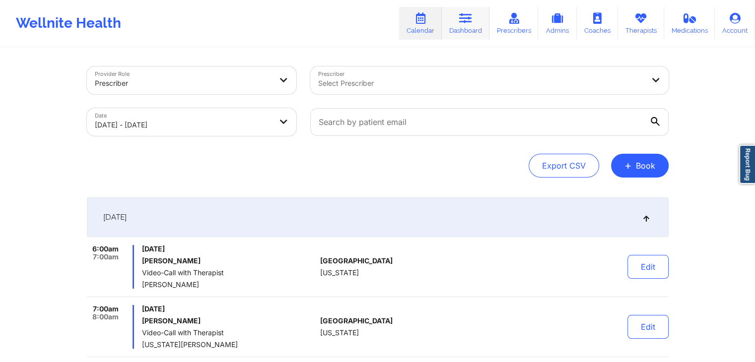
click at [476, 34] on link "Dashboard" at bounding box center [466, 23] width 48 height 33
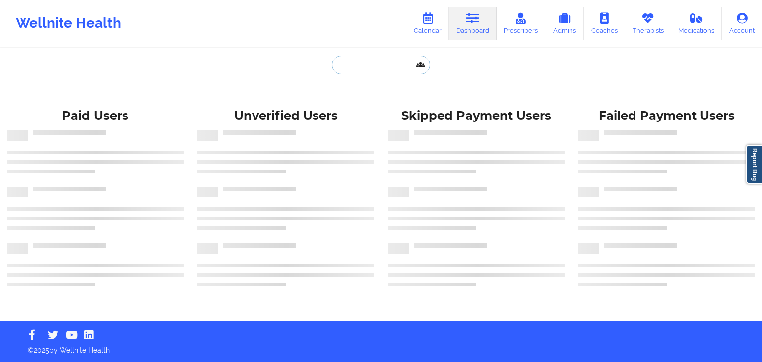
click at [367, 68] on input "text" at bounding box center [381, 65] width 98 height 19
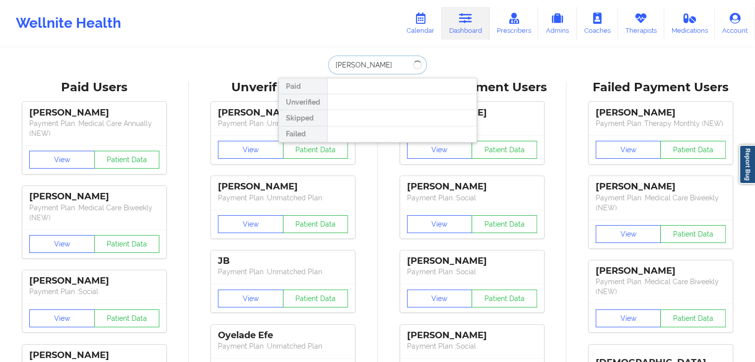
type input "tamia daniel"
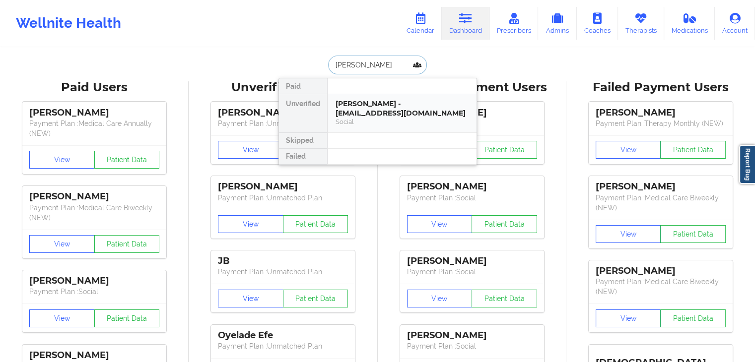
click at [381, 103] on div "[PERSON_NAME] - [EMAIL_ADDRESS][DOMAIN_NAME]" at bounding box center [402, 108] width 133 height 18
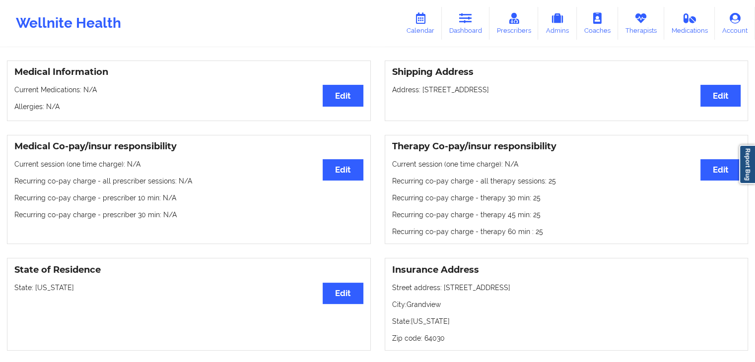
scroll to position [136, 0]
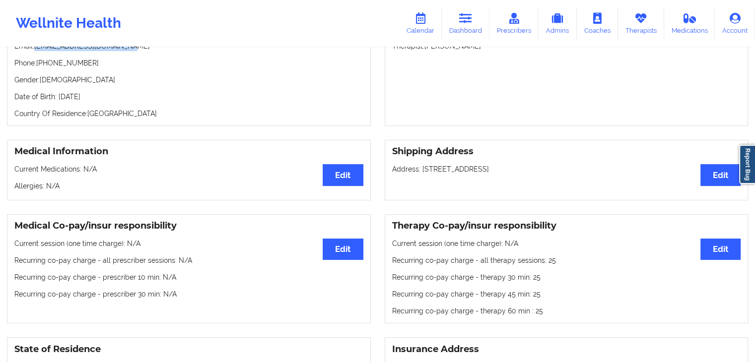
drag, startPoint x: 128, startPoint y: 52, endPoint x: 36, endPoint y: 50, distance: 91.8
click at [36, 50] on p "Email: danielstamia955@gmail.com" at bounding box center [188, 46] width 349 height 10
copy p "[EMAIL_ADDRESS][DOMAIN_NAME]"
click at [472, 21] on icon at bounding box center [465, 18] width 13 height 11
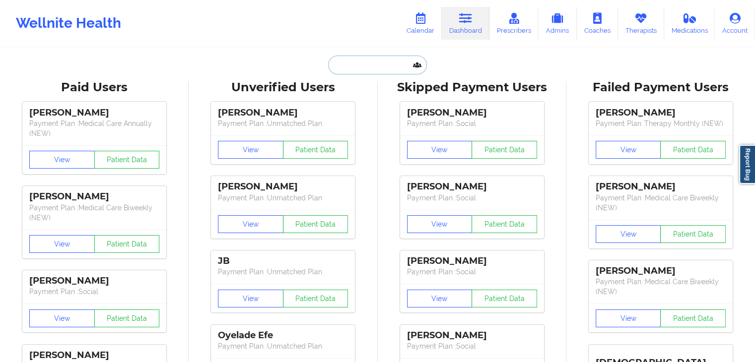
click at [367, 58] on input "text" at bounding box center [377, 65] width 98 height 19
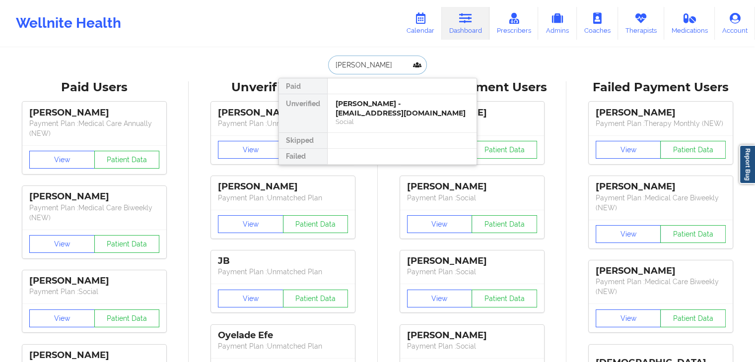
type input "vanessa red"
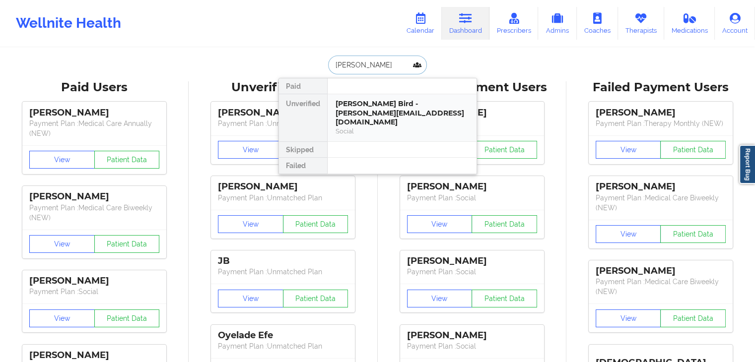
click at [375, 106] on div "[PERSON_NAME] Bird - [PERSON_NAME][EMAIL_ADDRESS][DOMAIN_NAME]" at bounding box center [402, 113] width 133 height 28
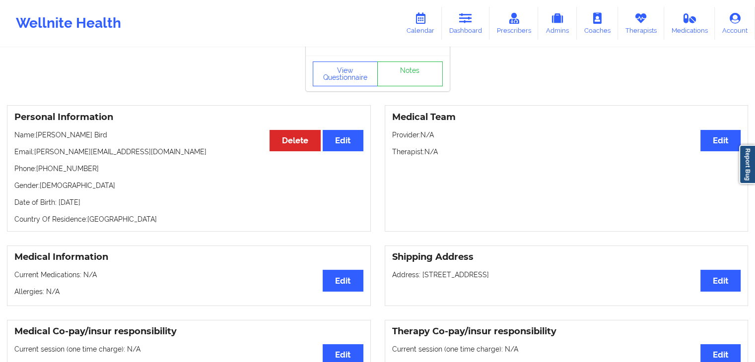
scroll to position [32, 0]
